Goal: Information Seeking & Learning: Understand process/instructions

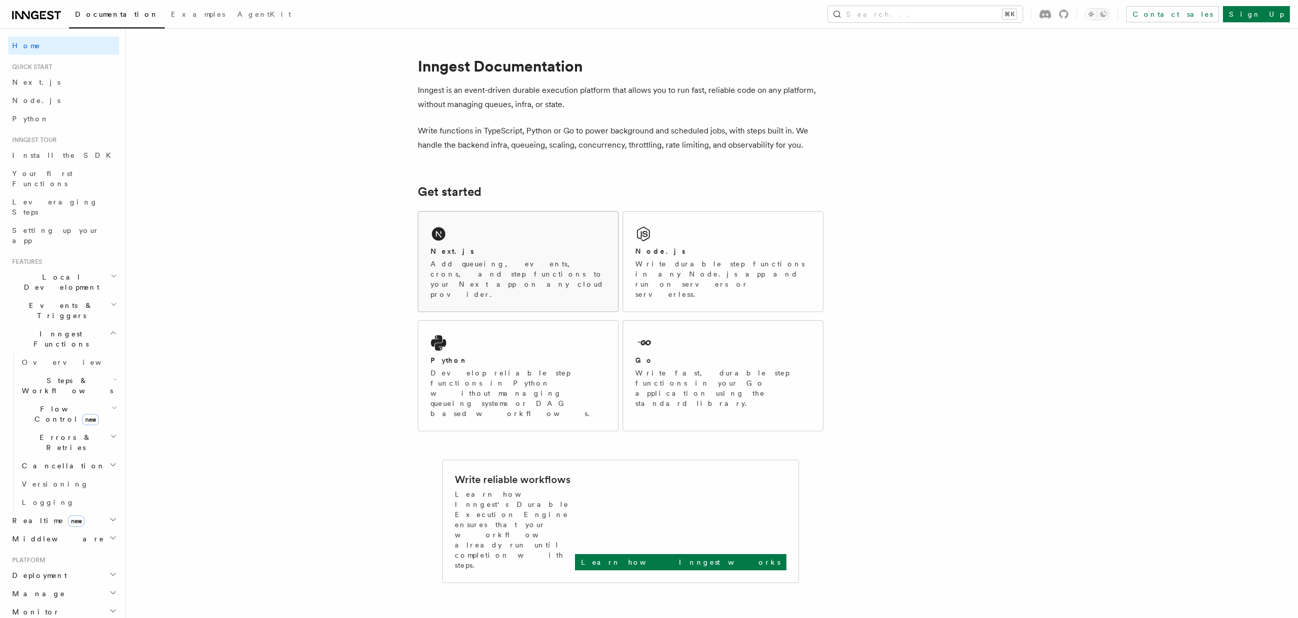
click at [481, 253] on div "Next.js" at bounding box center [517, 251] width 175 height 11
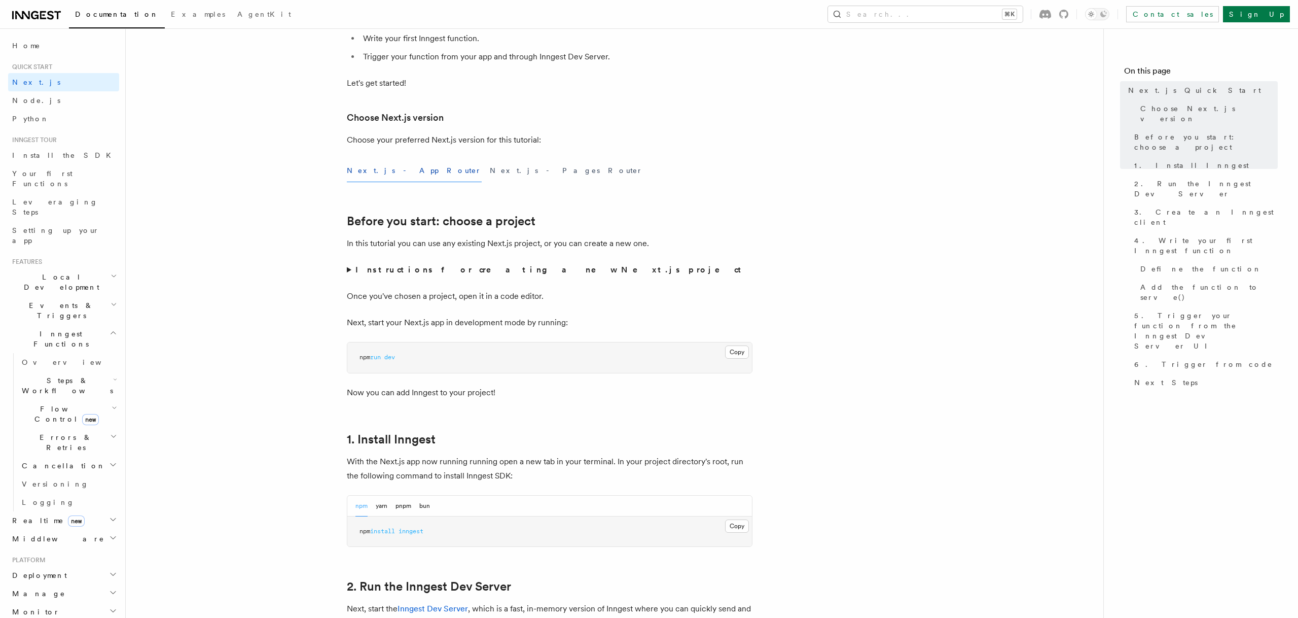
scroll to position [173, 0]
click at [732, 526] on button "Copy Copied" at bounding box center [737, 526] width 24 height 13
click at [739, 529] on button "Copy Copied" at bounding box center [737, 526] width 24 height 13
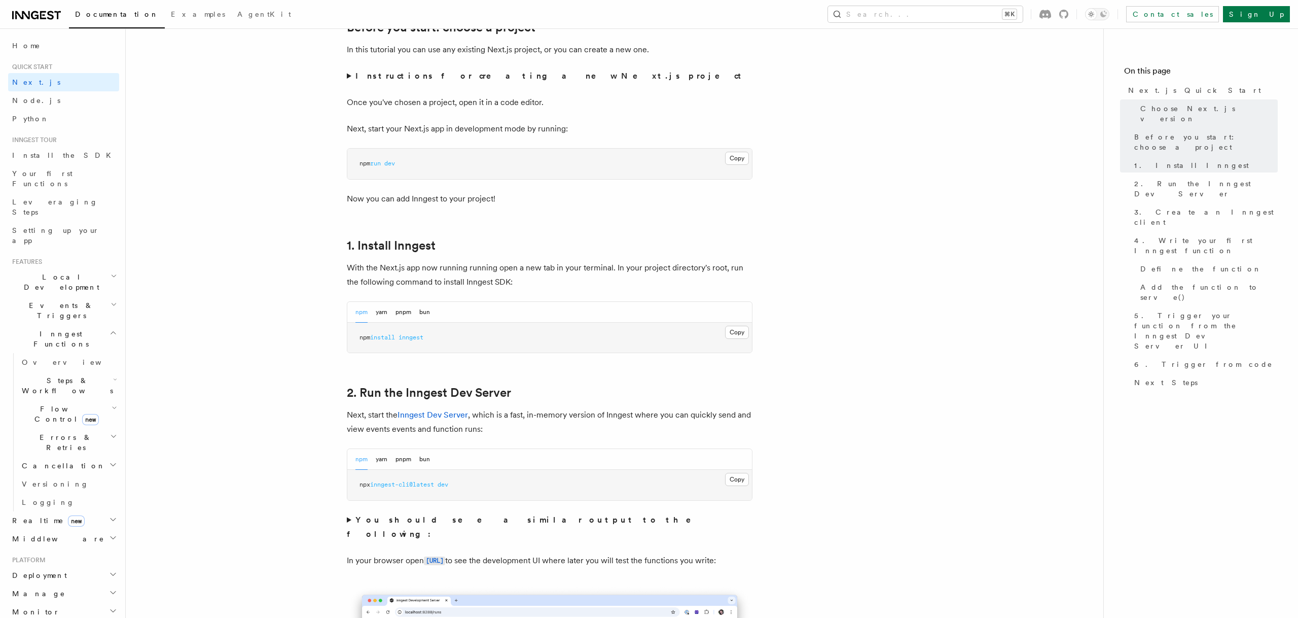
scroll to position [371, 0]
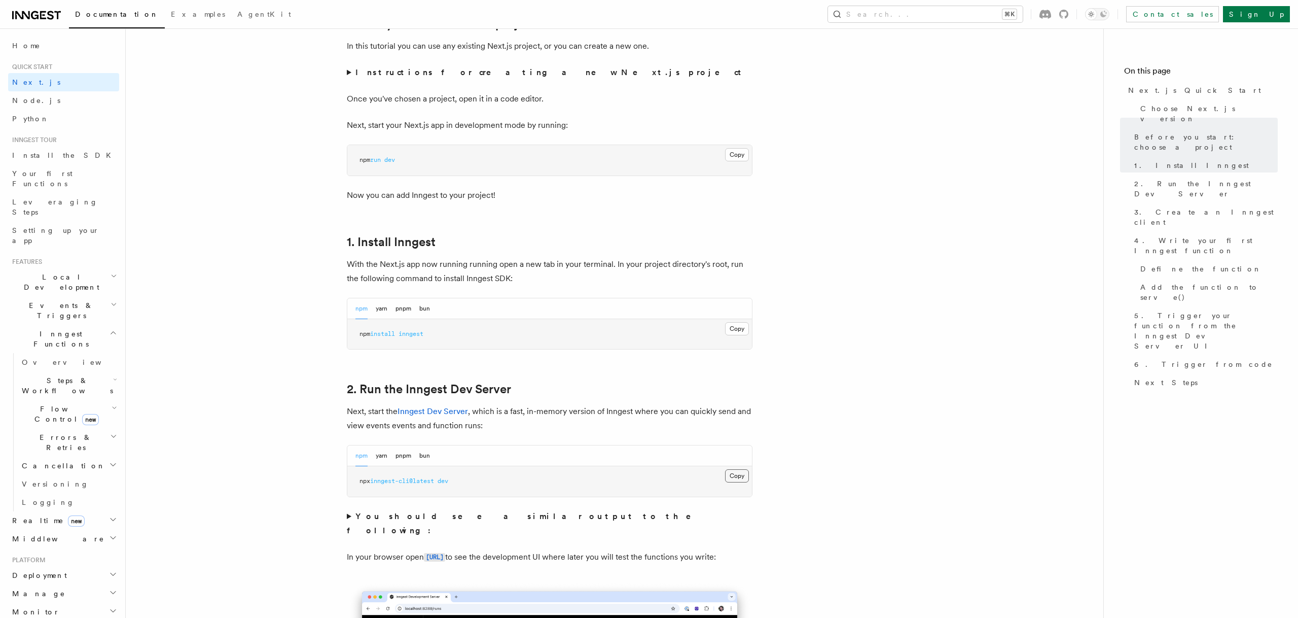
click at [736, 479] on button "Copy Copied" at bounding box center [737, 475] width 24 height 13
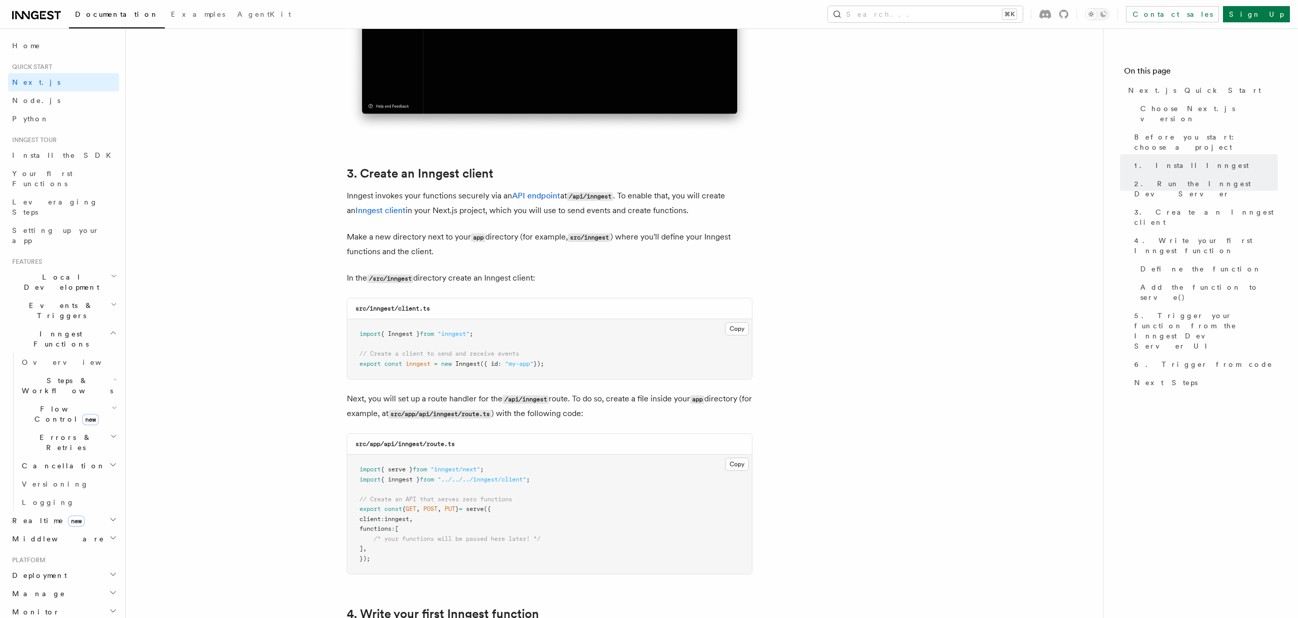
scroll to position [1079, 0]
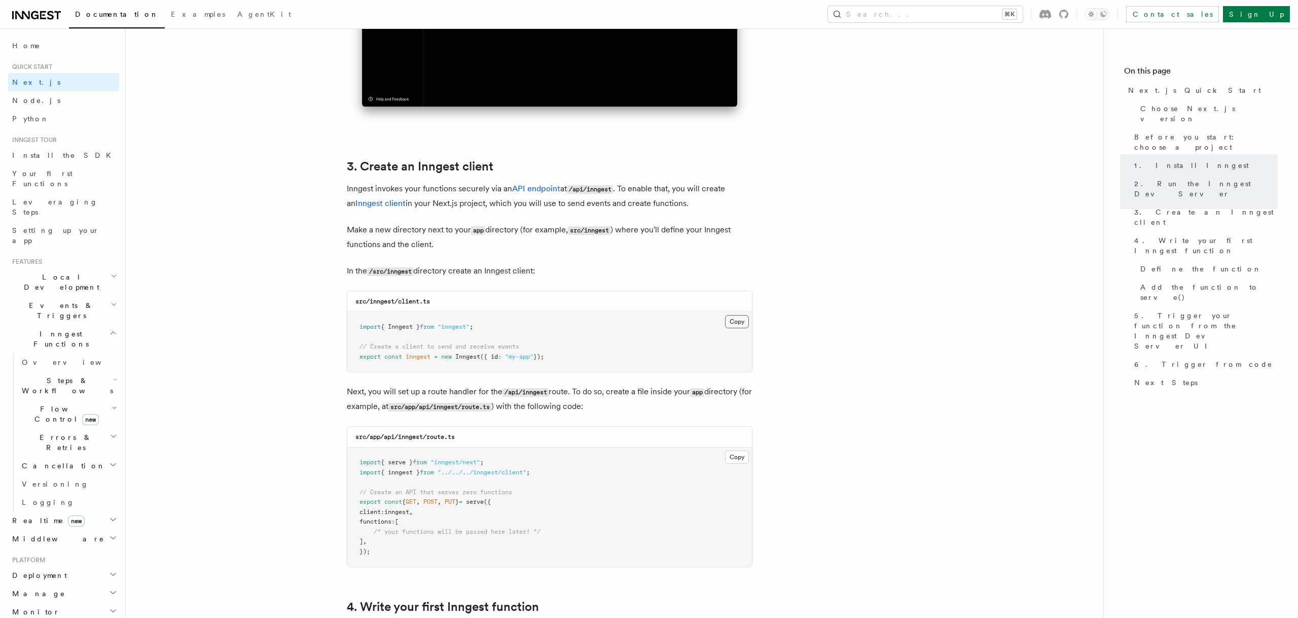
click at [736, 324] on button "Copy Copied" at bounding box center [737, 321] width 24 height 13
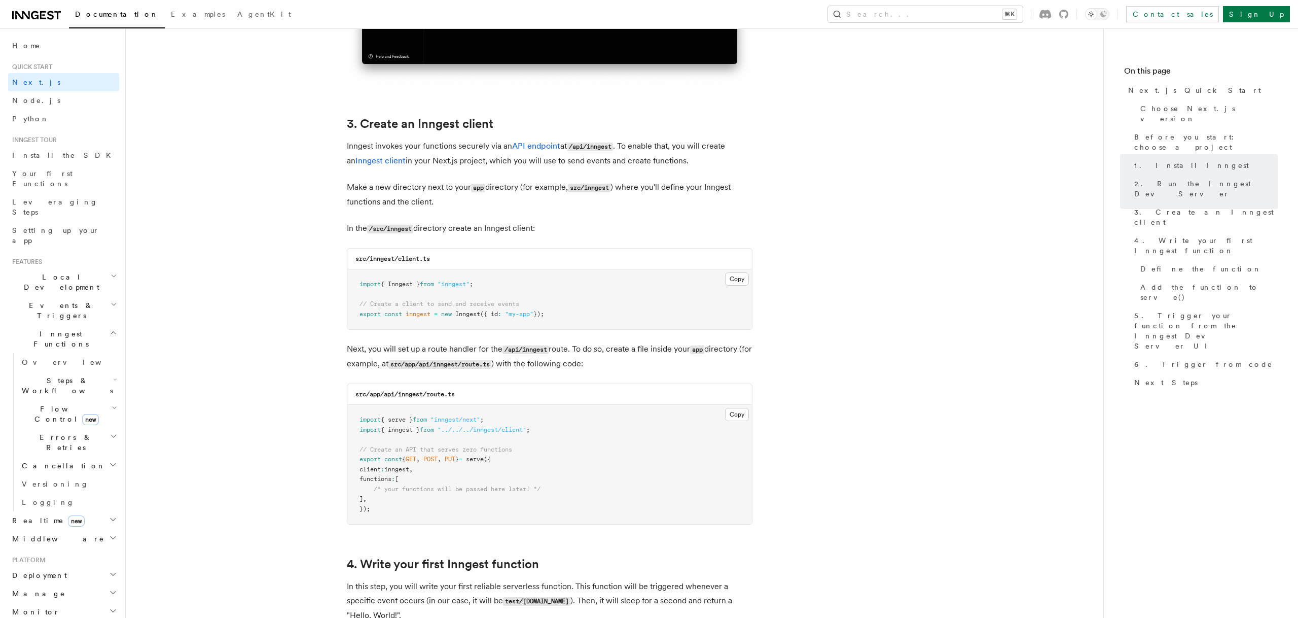
scroll to position [1124, 0]
click at [738, 412] on button "Copy Copied" at bounding box center [737, 412] width 24 height 13
click at [736, 415] on button "Copy Copied" at bounding box center [737, 412] width 24 height 13
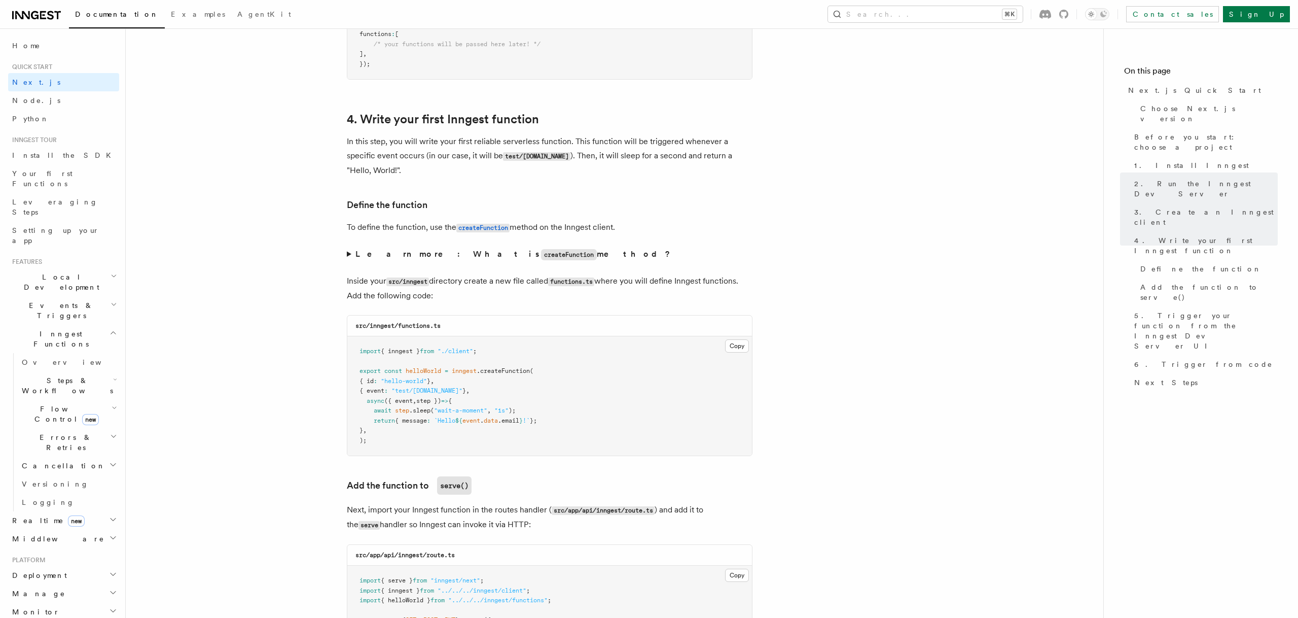
scroll to position [1567, 0]
click at [740, 344] on button "Copy Copied" at bounding box center [737, 345] width 24 height 13
